Goal: Transaction & Acquisition: Book appointment/travel/reservation

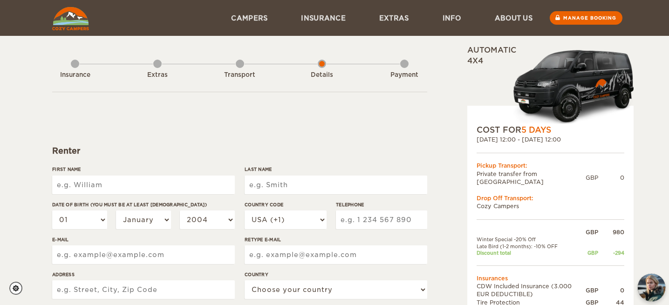
click at [653, 289] on img "chat-button" at bounding box center [651, 287] width 27 height 27
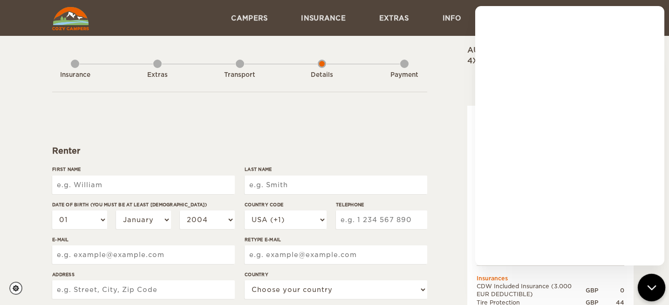
click at [649, 288] on icon "chat-button" at bounding box center [652, 288] width 12 height 12
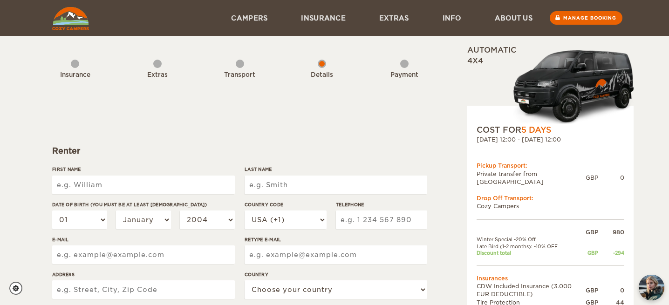
click at [569, 140] on div "03. Nov 2025 12:00 - 08. Nov 2025 12:00" at bounding box center [550, 140] width 148 height 8
click at [577, 15] on link "Manage booking" at bounding box center [586, 18] width 75 height 14
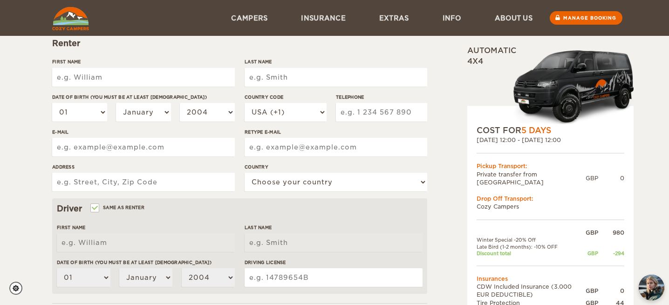
scroll to position [106, 0]
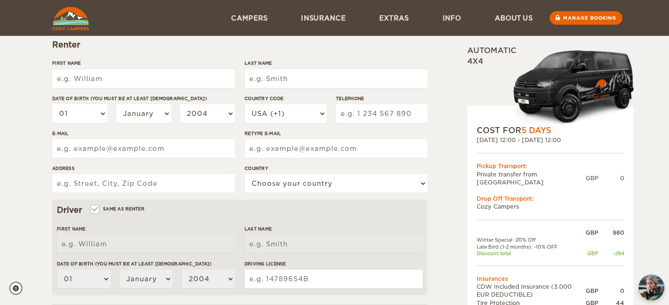
click at [165, 81] on input "First Name" at bounding box center [143, 78] width 183 height 19
type input "Flora"
type input "a"
type input "S"
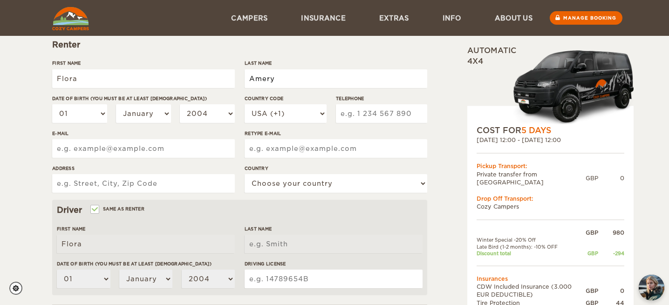
type input "Amery"
click at [100, 112] on select "01 02 03 04 05 06 07 08 09 10 11 12 13 14 15 16 17 18 19 20 21 22 23 24 25 26 2…" at bounding box center [79, 113] width 55 height 19
select select "21"
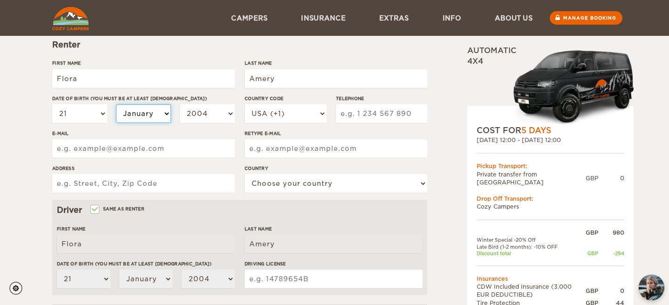
click at [144, 112] on select "January February March April May June July August September October November De…" at bounding box center [143, 113] width 55 height 19
select select "10"
click at [225, 110] on select "2004 2003 2002 2001 2000 1999 1998 1997 1996 1995 1994 1993 1992 1991 1990 1989…" at bounding box center [207, 113] width 55 height 19
select select "1996"
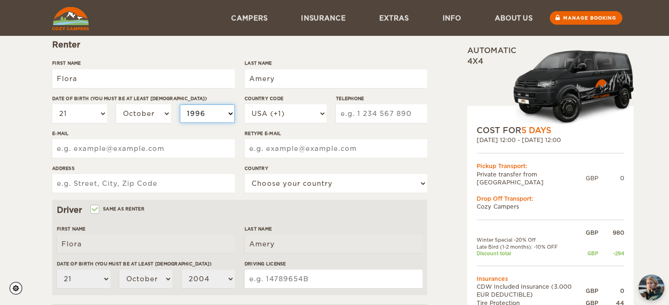
select select "1996"
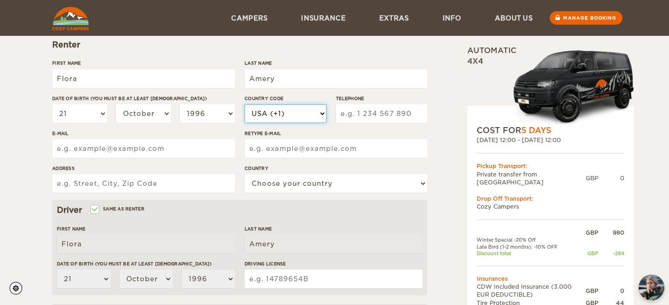
click at [311, 111] on select "USA (+1) UK (+44) Germany (+49) Algeria (+213) Andorra (+376) Angola (+244) Ang…" at bounding box center [286, 113] width 82 height 19
select select "44"
click at [368, 116] on input "Telephone" at bounding box center [381, 113] width 91 height 19
type input "7866294119"
click at [211, 147] on input "E-mail" at bounding box center [143, 148] width 183 height 19
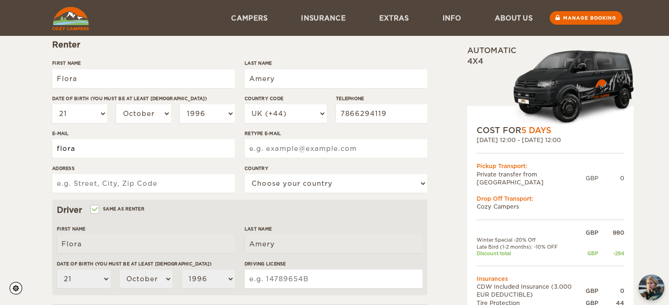
type input "flora.a@live.co.uk"
type input "Flat 2"
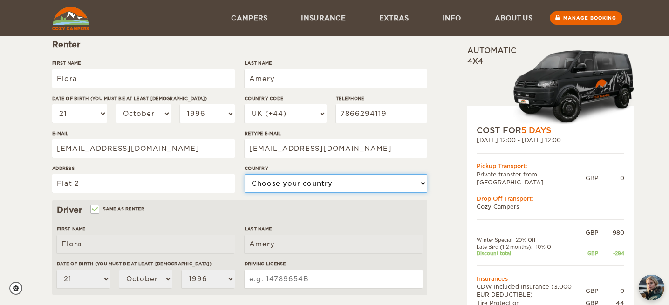
select select "221"
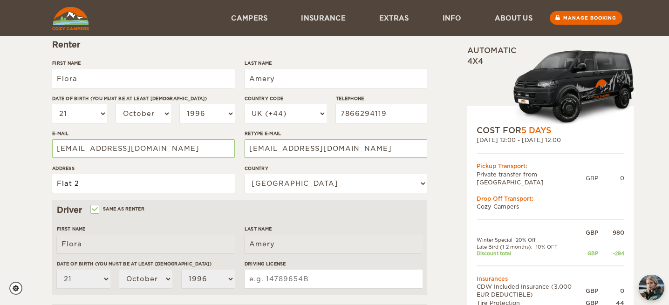
click at [170, 186] on input "Flat 2" at bounding box center [143, 183] width 183 height 19
click at [94, 183] on input "Flat 307, smithfield Buildings" at bounding box center [143, 183] width 183 height 19
click at [187, 187] on input "Flat 307, Smithfield Buildings" at bounding box center [143, 183] width 183 height 19
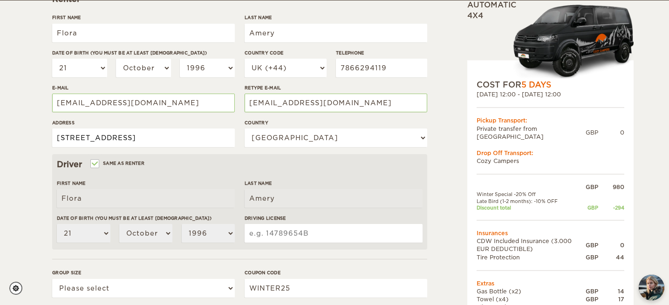
scroll to position [153, 0]
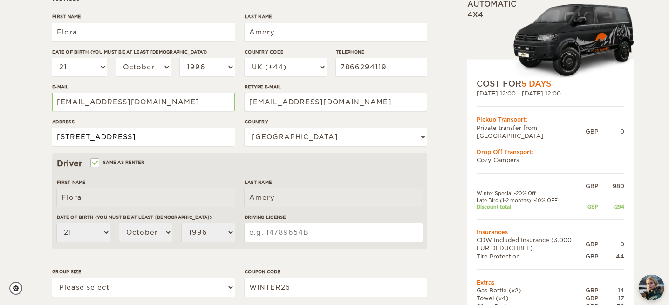
type input "Flat 307, Smithfield Buildings, 44 Tib Street, Manchester M4 1LA"
click at [289, 232] on input "Driving License" at bounding box center [334, 232] width 178 height 19
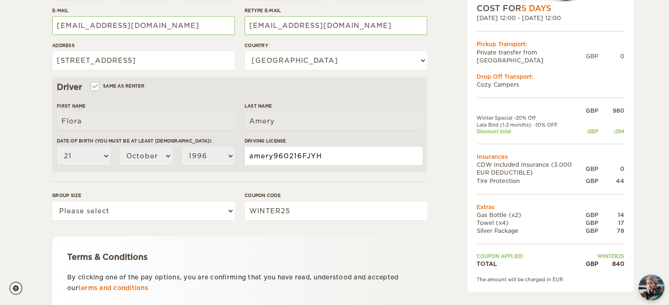
scroll to position [233, 0]
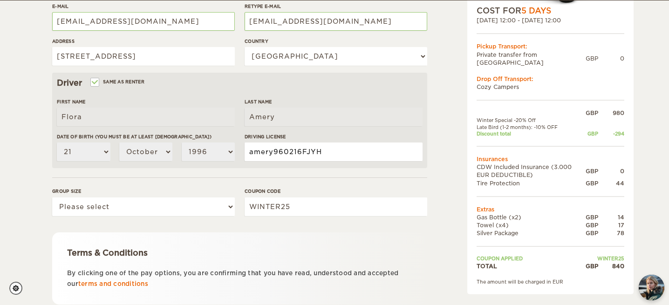
type input "amery960216FJYH"
click at [226, 206] on select "Please select 1 2" at bounding box center [143, 206] width 183 height 19
select select "2"
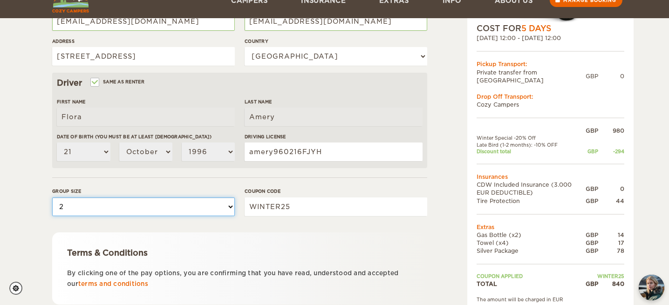
scroll to position [301, 0]
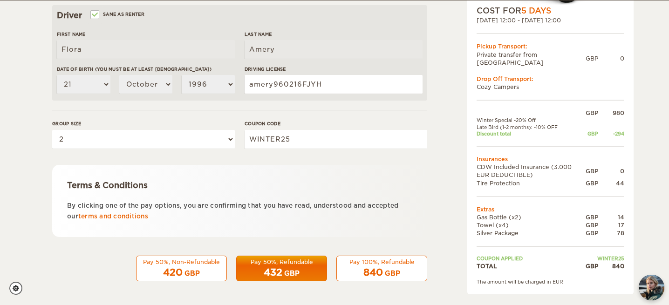
click at [404, 270] on div "840 GBP" at bounding box center [381, 273] width 79 height 14
click at [364, 262] on div "Pay 100%, Refundable" at bounding box center [381, 262] width 79 height 8
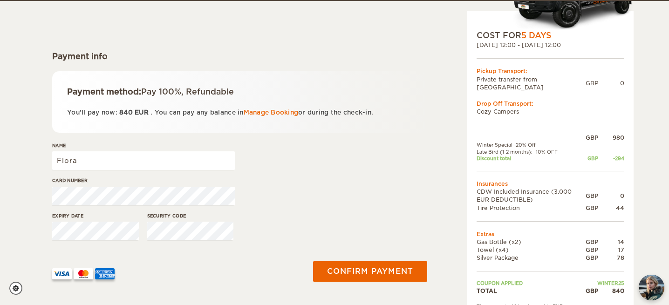
scroll to position [95, 0]
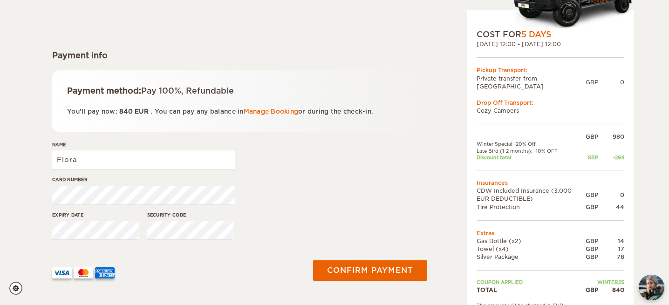
click at [284, 195] on div "Card number" at bounding box center [239, 193] width 375 height 35
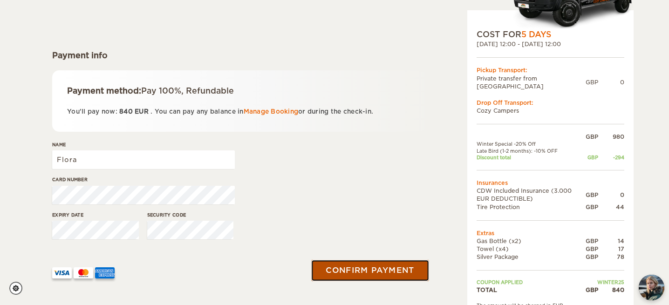
click at [367, 272] on button "Confirm payment" at bounding box center [369, 270] width 117 height 21
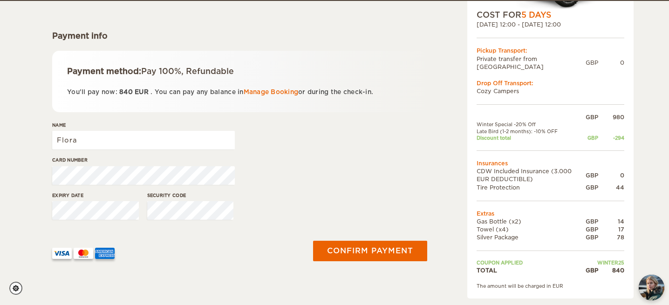
scroll to position [116, 0]
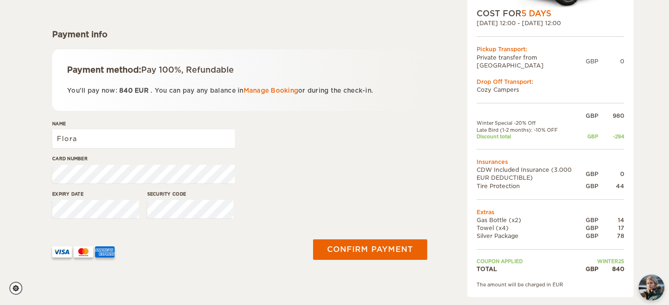
click at [268, 195] on div "Expiry date Security code" at bounding box center [239, 207] width 375 height 35
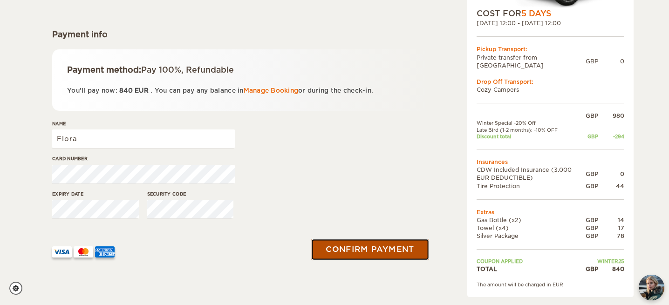
click at [337, 250] on button "Confirm payment" at bounding box center [369, 249] width 117 height 21
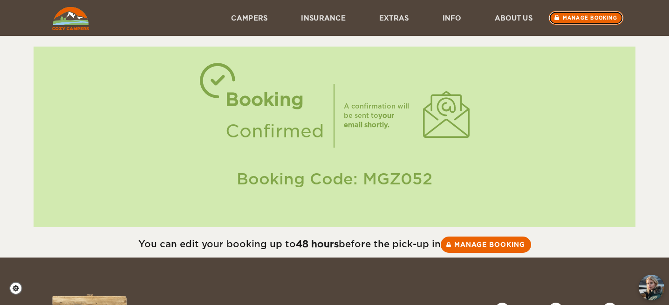
click at [598, 21] on link "Manage booking" at bounding box center [586, 18] width 75 height 14
